Goal: Task Accomplishment & Management: Manage account settings

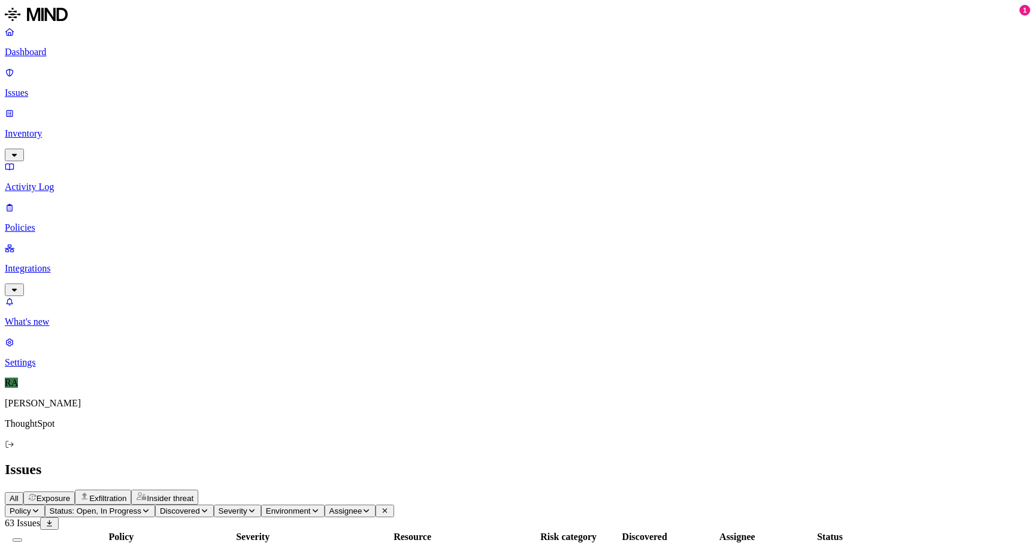
scroll to position [323, 0]
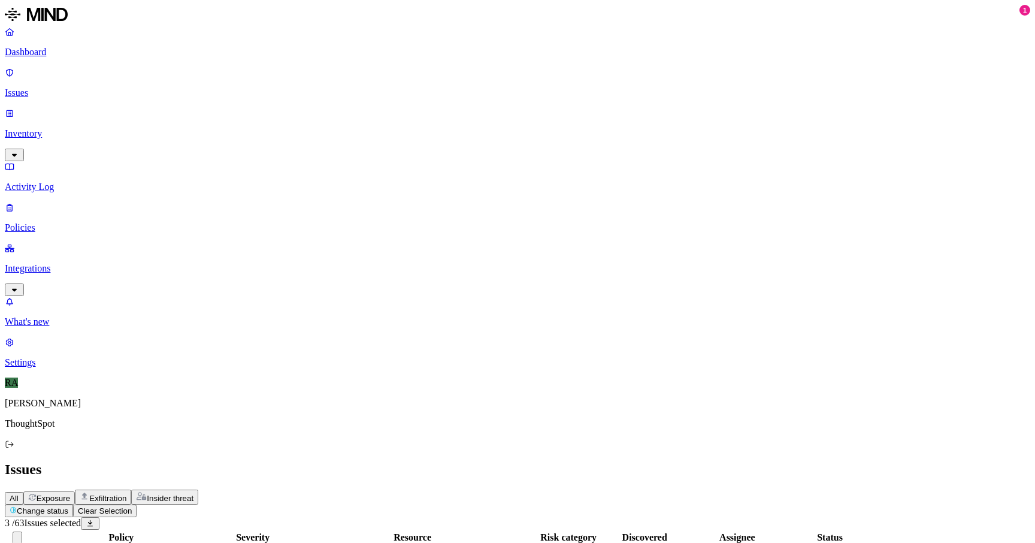
click at [22, 531] on button "Select all" at bounding box center [18, 537] width 10 height 13
click at [22, 538] on button "Select all" at bounding box center [18, 540] width 10 height 4
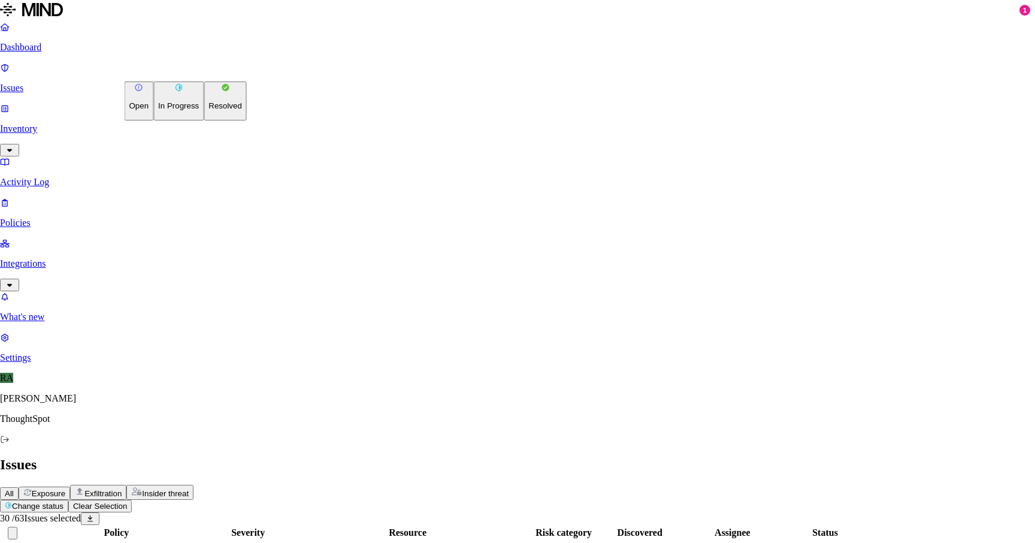
click at [177, 110] on p "In Progress" at bounding box center [178, 105] width 41 height 9
click at [208, 110] on p "Resolved" at bounding box center [225, 105] width 34 height 9
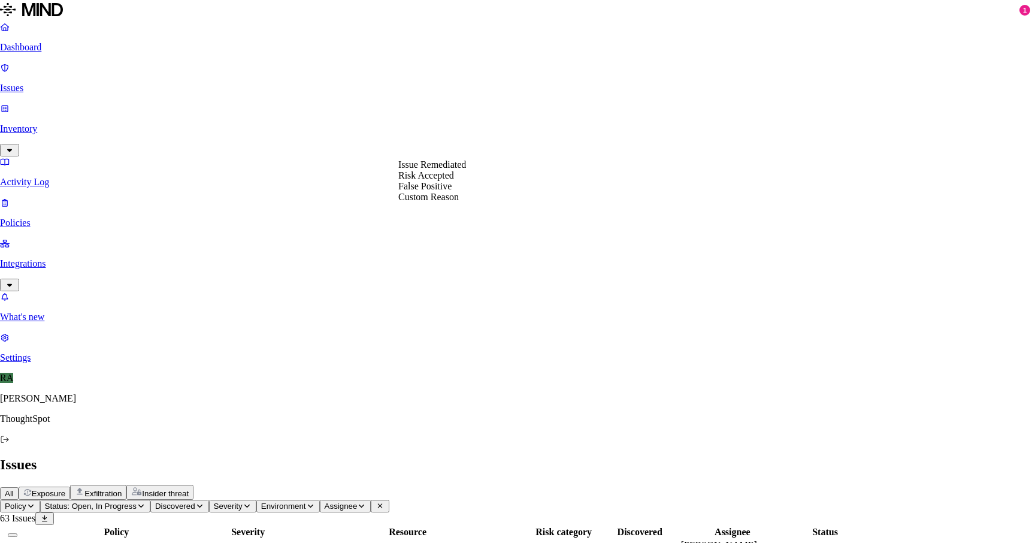
select select "Risk Accepted"
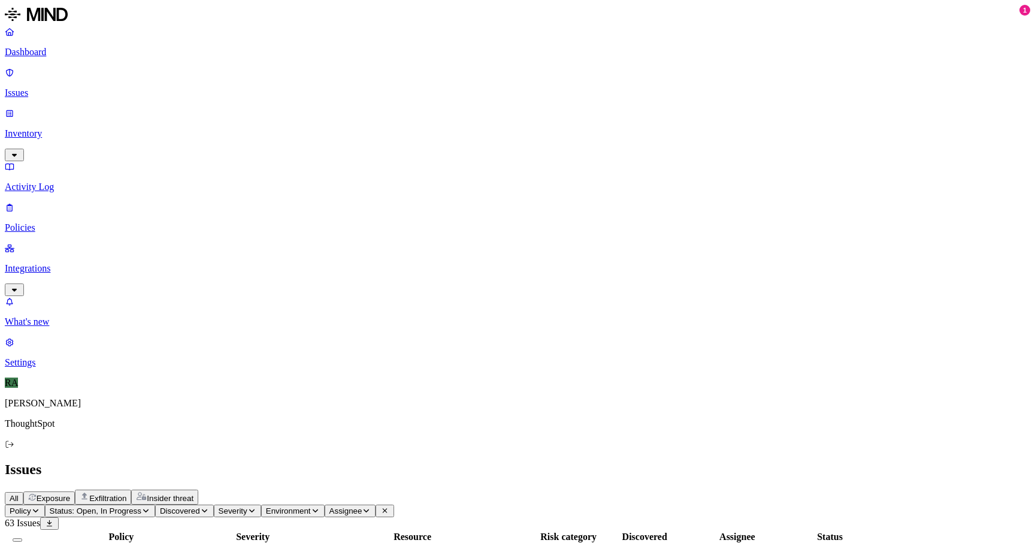
click at [22, 538] on button "Select all" at bounding box center [18, 540] width 10 height 4
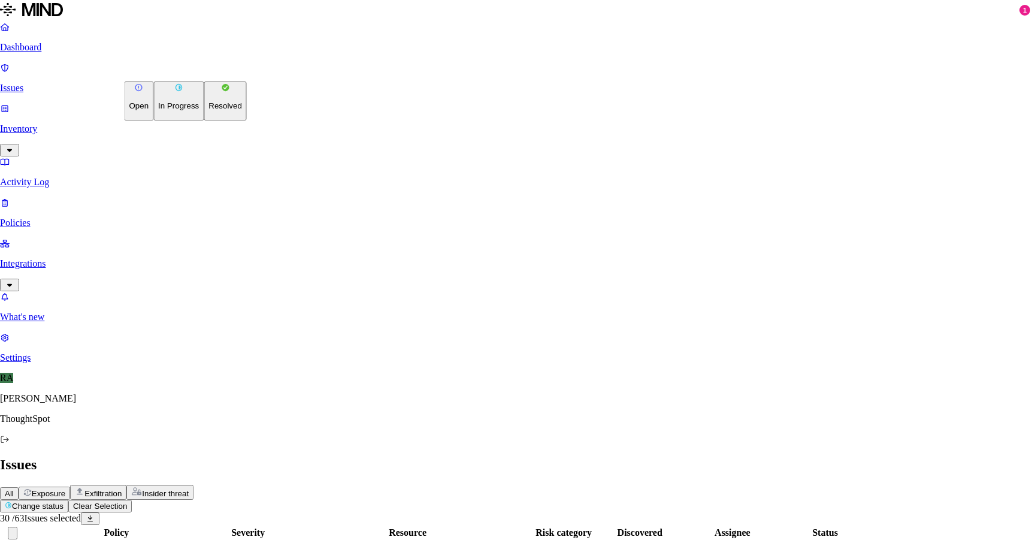
click at [208, 110] on p "Resolved" at bounding box center [225, 105] width 34 height 9
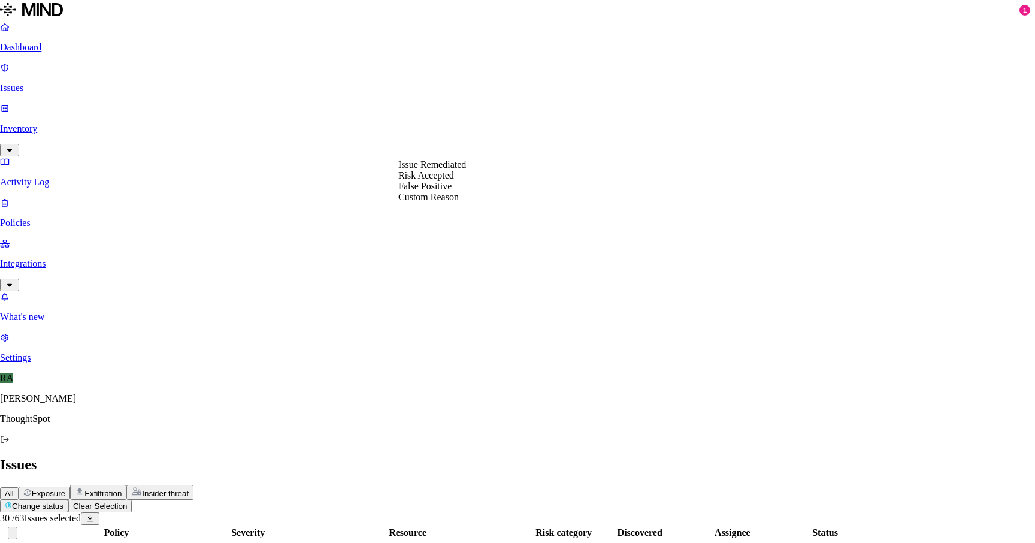
select select "Risk Accepted"
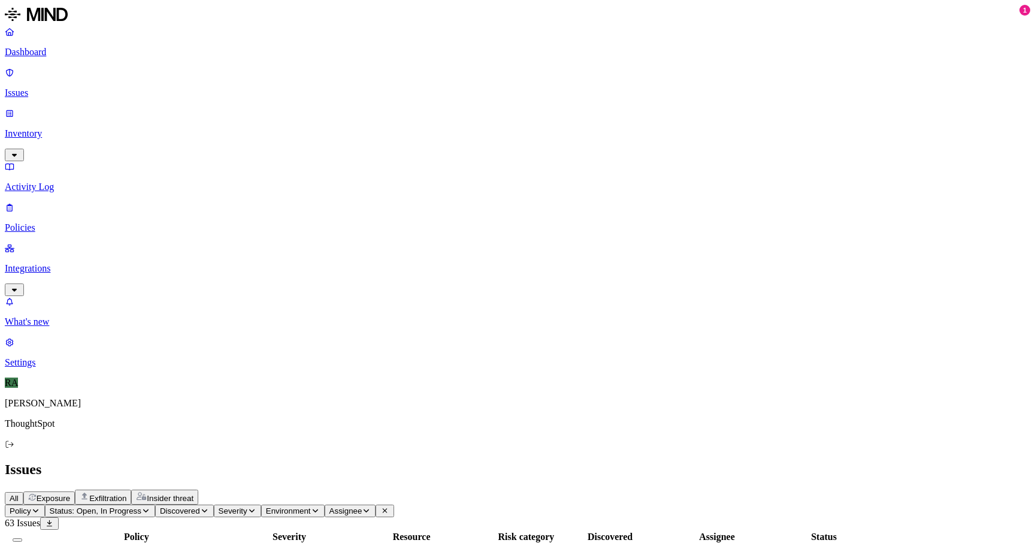
click at [22, 538] on button "Select all" at bounding box center [18, 540] width 10 height 4
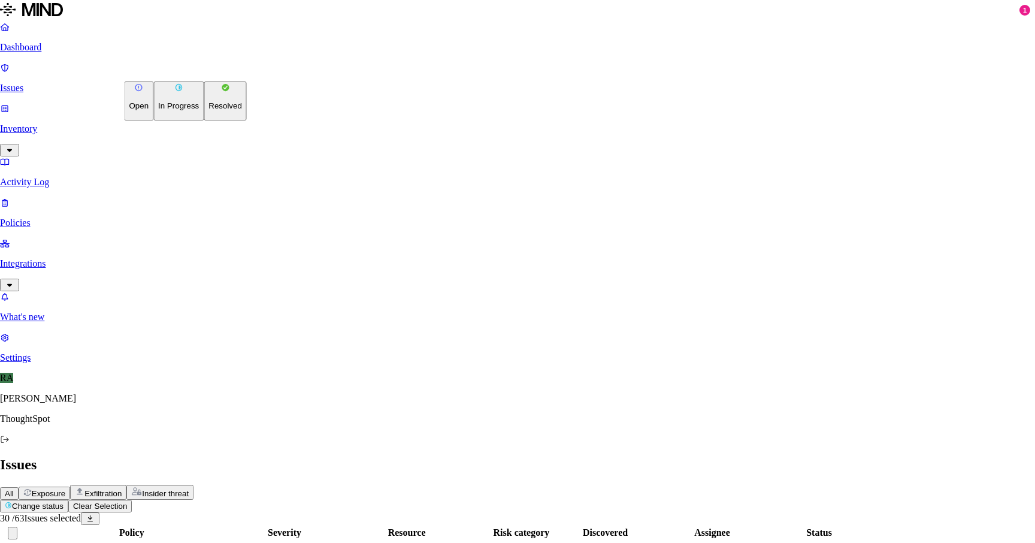
click at [208, 110] on p "Resolved" at bounding box center [225, 105] width 34 height 9
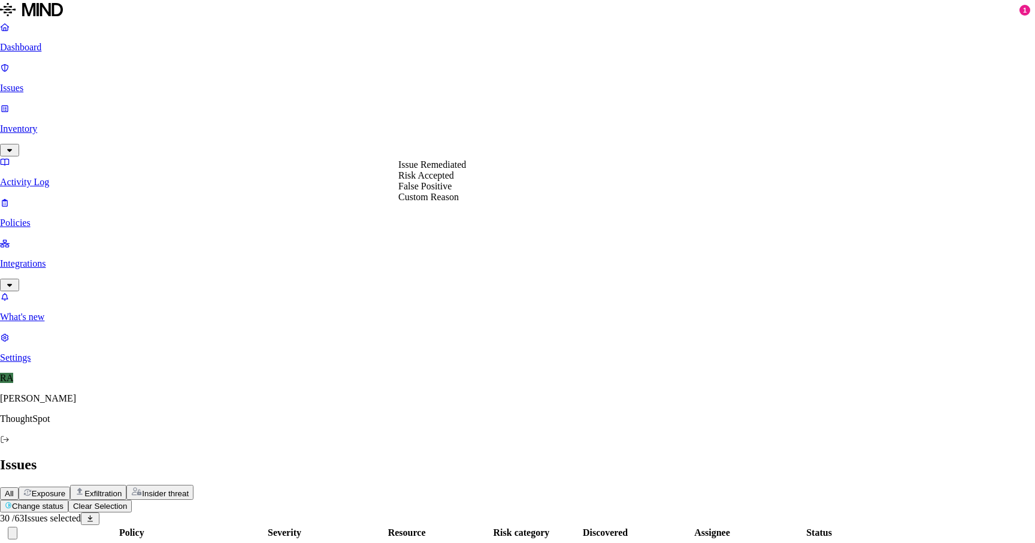
select select "Risk Accepted"
